Goal: Task Accomplishment & Management: Use online tool/utility

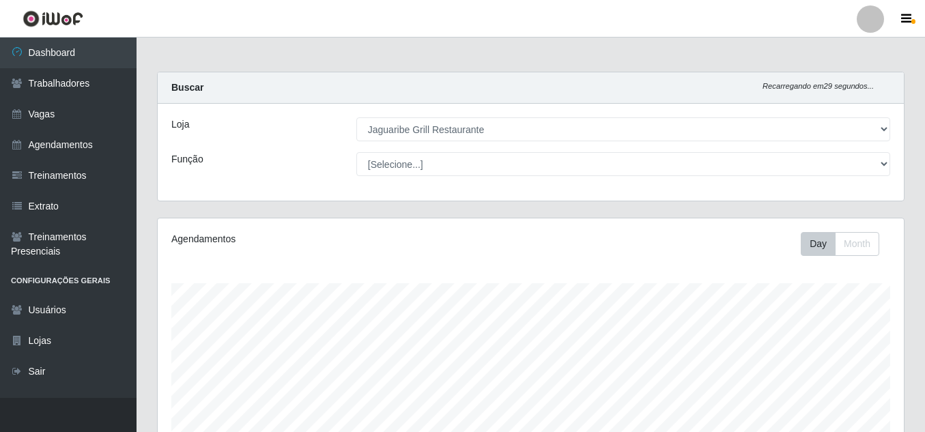
select select "311"
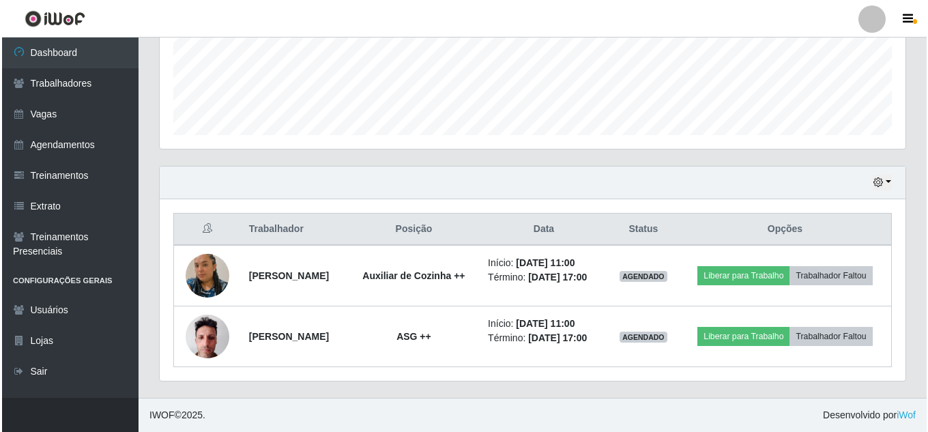
scroll to position [283, 746]
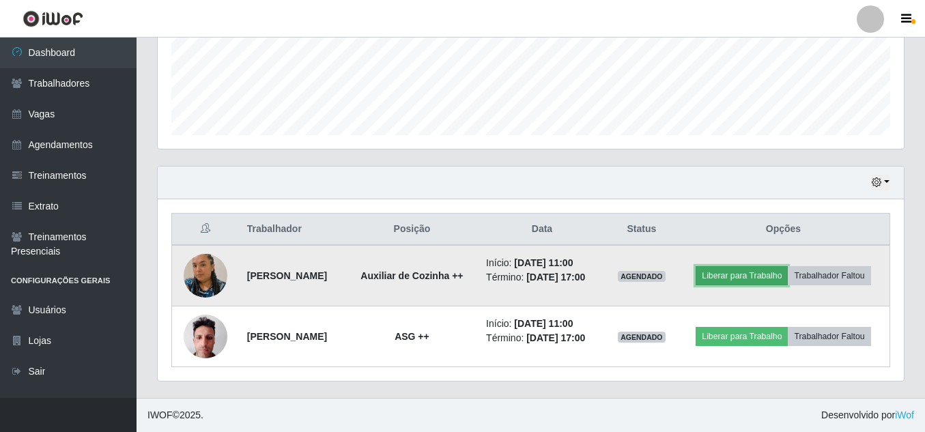
click at [767, 266] on button "Liberar para Trabalho" at bounding box center [742, 275] width 92 height 19
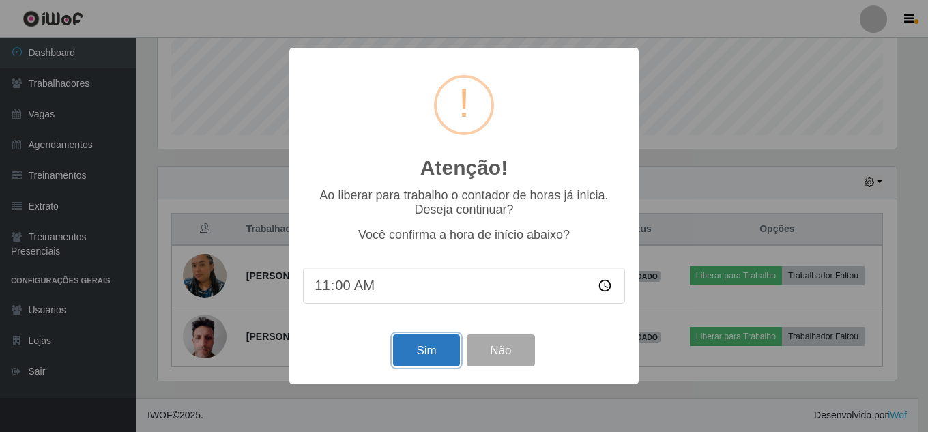
click at [428, 358] on button "Sim" at bounding box center [426, 351] width 66 height 32
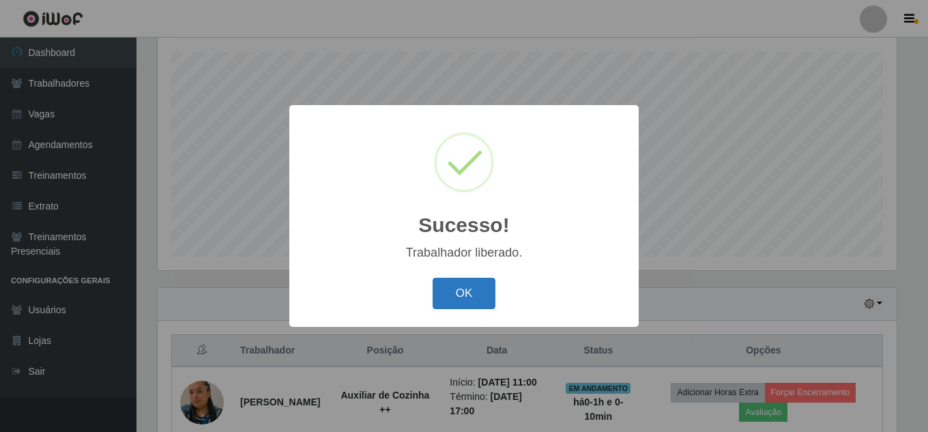
click at [476, 291] on button "OK" at bounding box center [464, 294] width 63 height 32
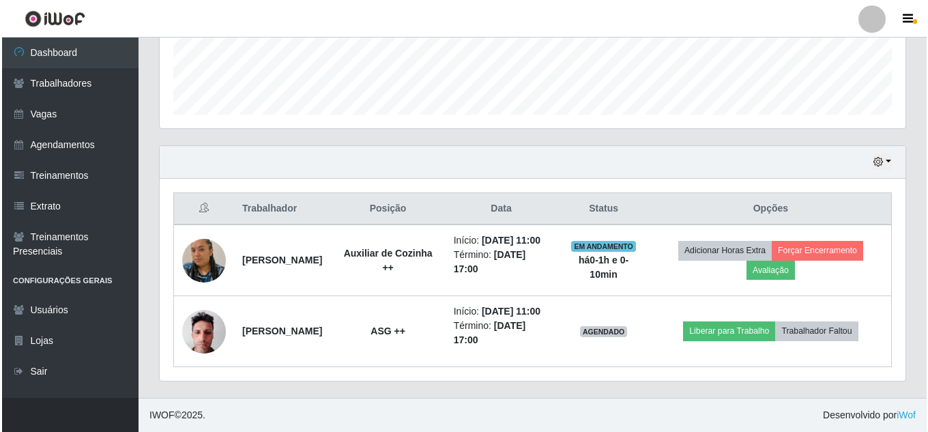
scroll to position [388, 0]
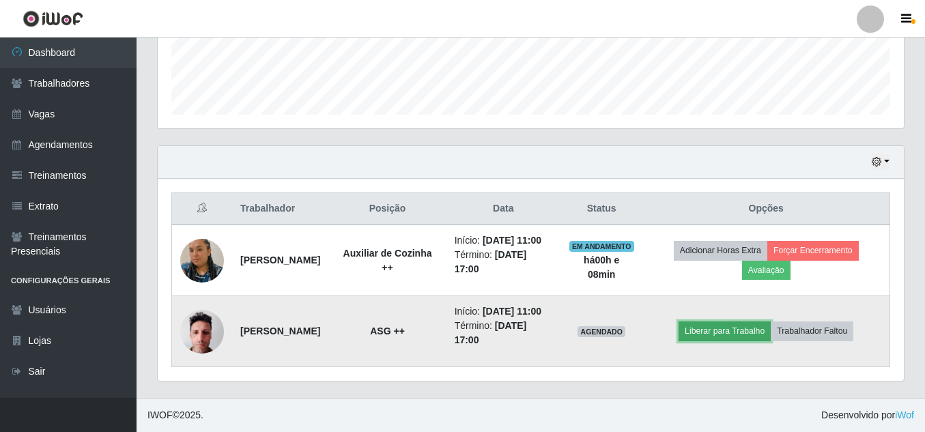
click at [707, 337] on button "Liberar para Trabalho" at bounding box center [725, 331] width 92 height 19
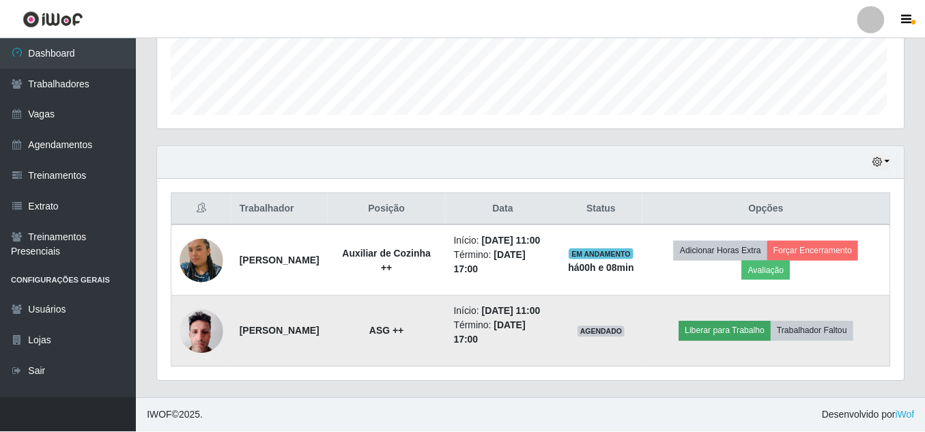
scroll to position [283, 739]
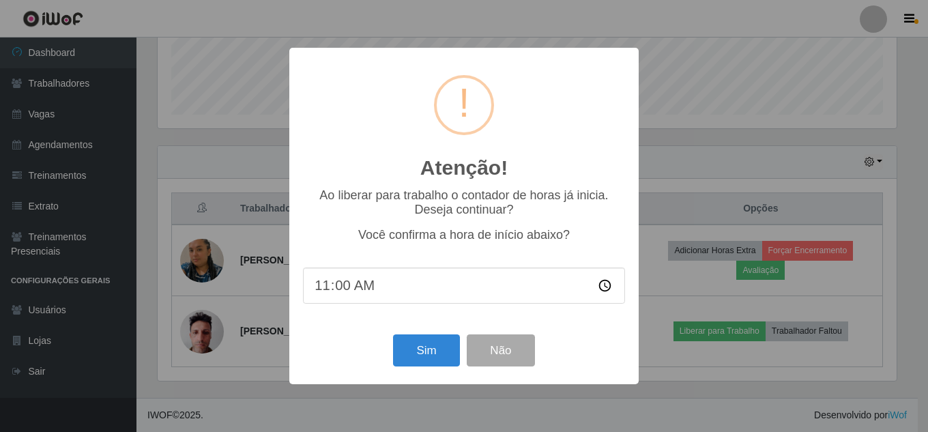
click at [276, 332] on div "Atenção! × Ao liberar para trabalho o contador de horas já inicia. Deseja conti…" at bounding box center [464, 216] width 928 height 432
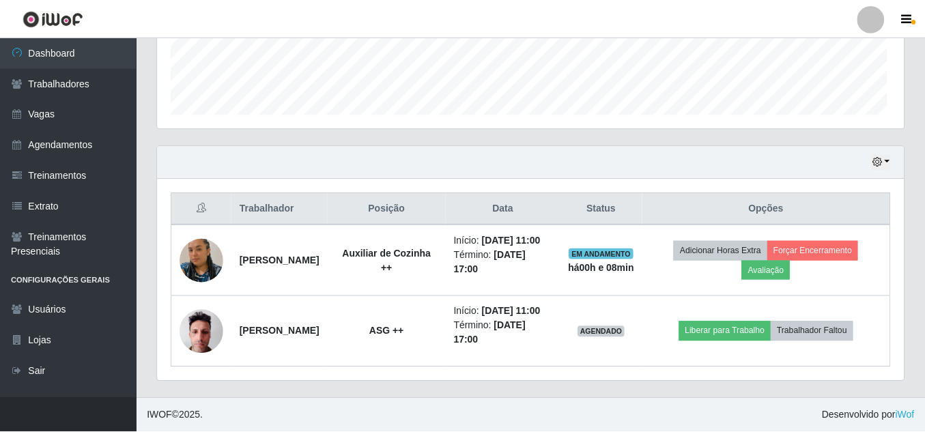
scroll to position [283, 746]
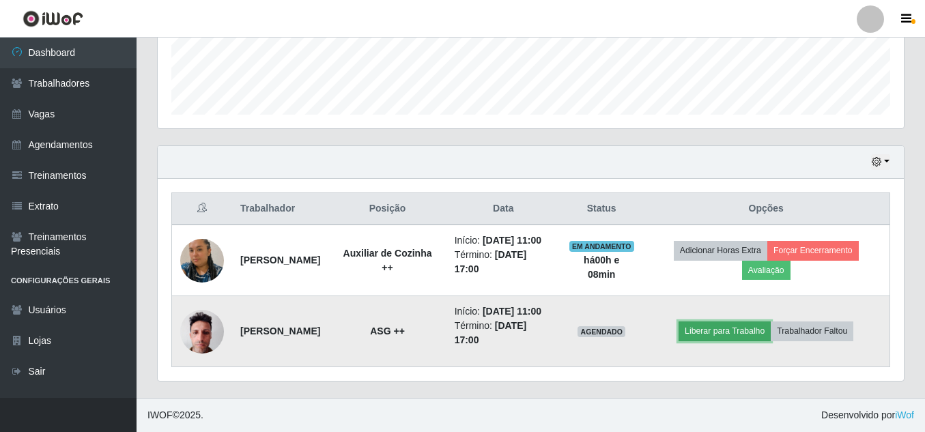
click at [713, 335] on button "Liberar para Trabalho" at bounding box center [725, 331] width 92 height 19
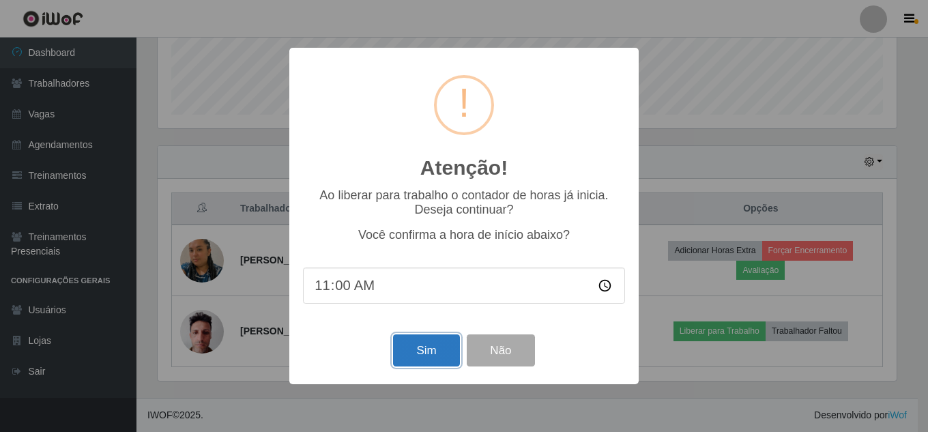
click at [442, 341] on button "Sim" at bounding box center [426, 351] width 66 height 32
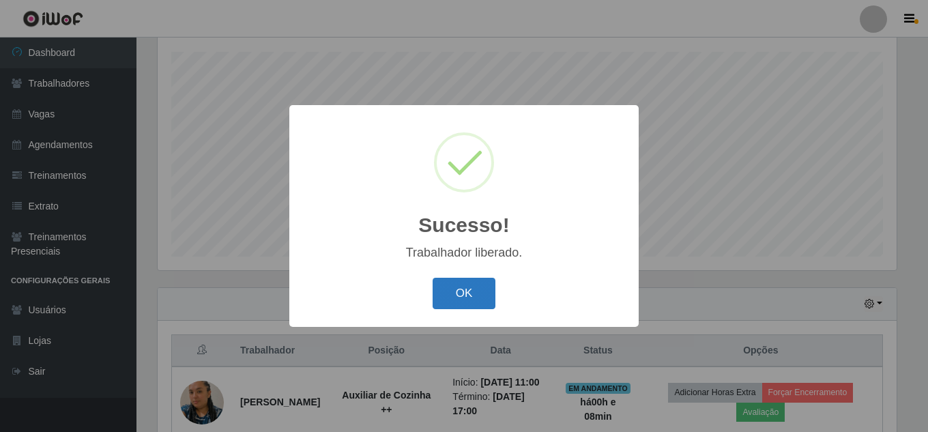
click at [462, 307] on button "OK" at bounding box center [464, 294] width 63 height 32
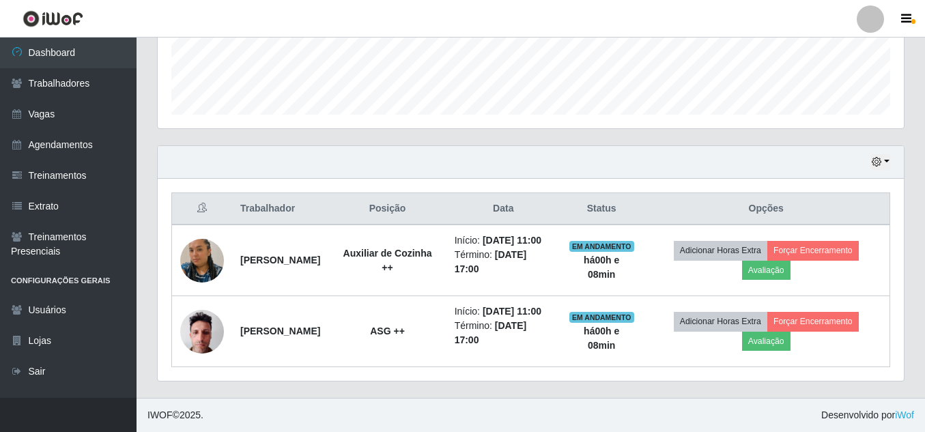
scroll to position [402, 0]
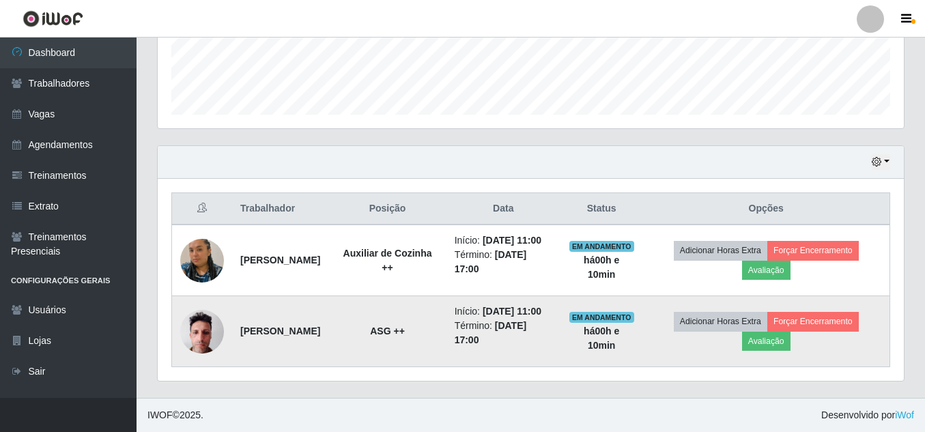
click at [195, 321] on img at bounding box center [202, 331] width 44 height 58
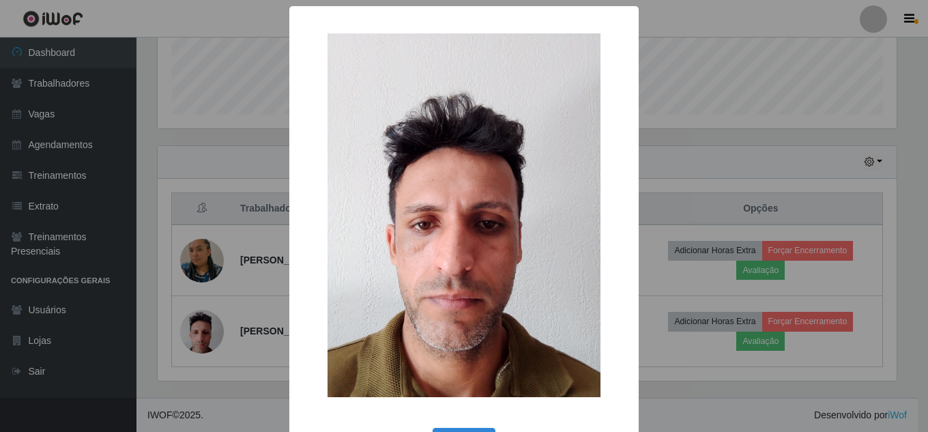
click at [706, 111] on div "× OK Cancel" at bounding box center [464, 216] width 928 height 432
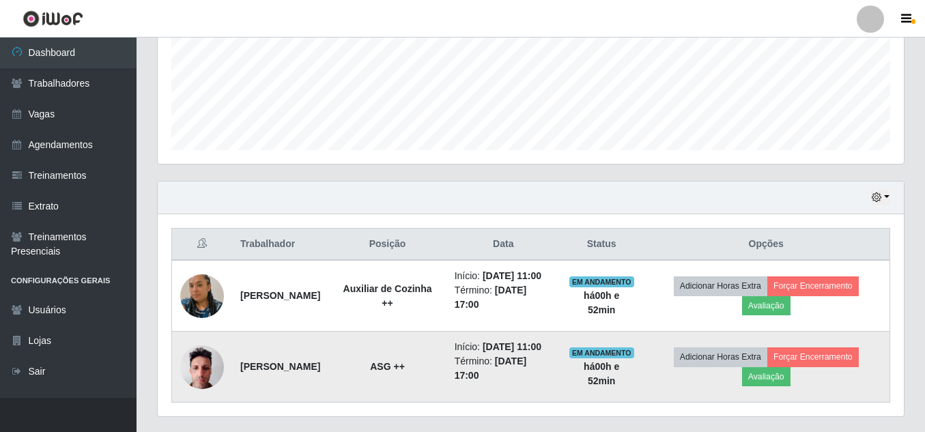
scroll to position [339, 0]
